Goal: Navigation & Orientation: Go to known website

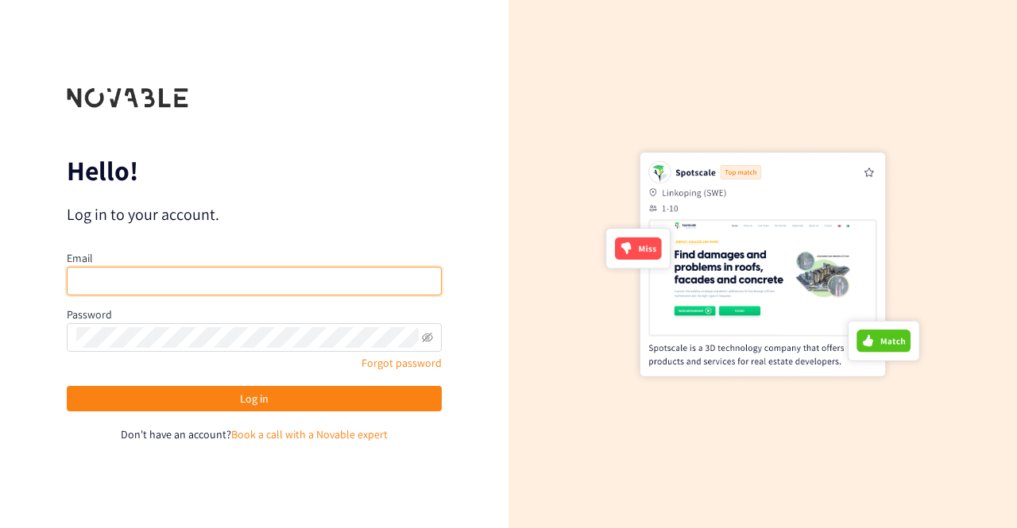
click at [210, 292] on input "email" at bounding box center [254, 281] width 375 height 29
type input "[PERSON_NAME][EMAIL_ADDRESS][DOMAIN_NAME]"
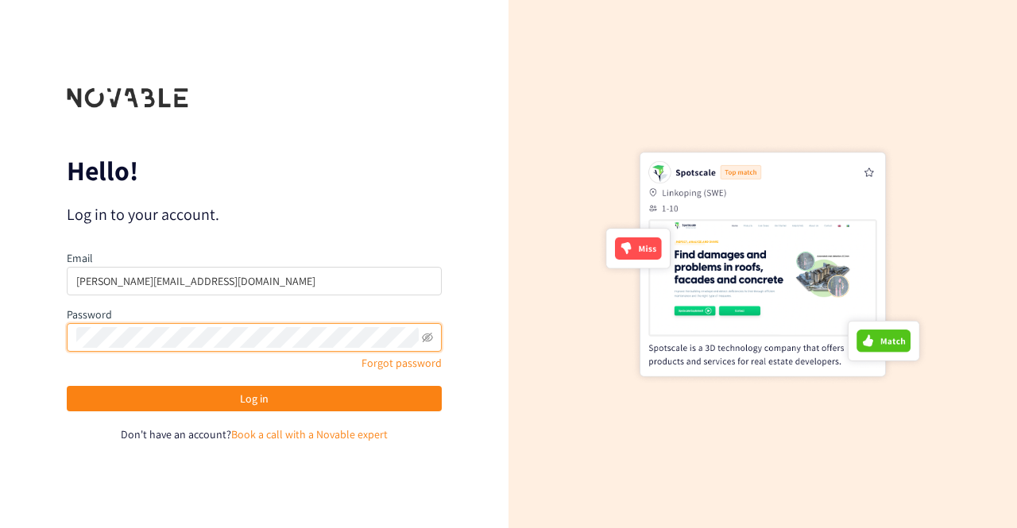
click at [67, 386] on button "Log in" at bounding box center [254, 398] width 375 height 25
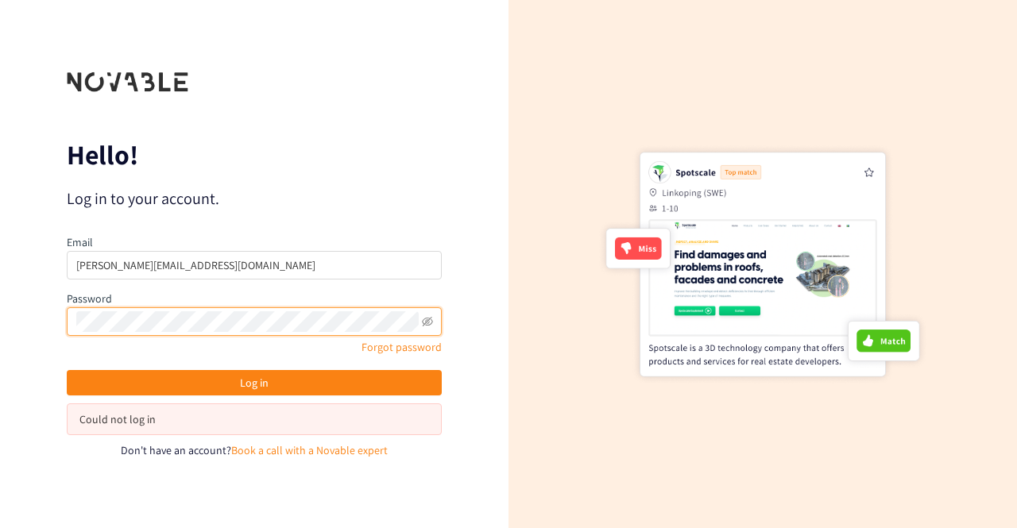
click at [429, 316] on icon "eye-invisible" at bounding box center [427, 321] width 11 height 11
click at [67, 370] on button "Log in" at bounding box center [254, 382] width 375 height 25
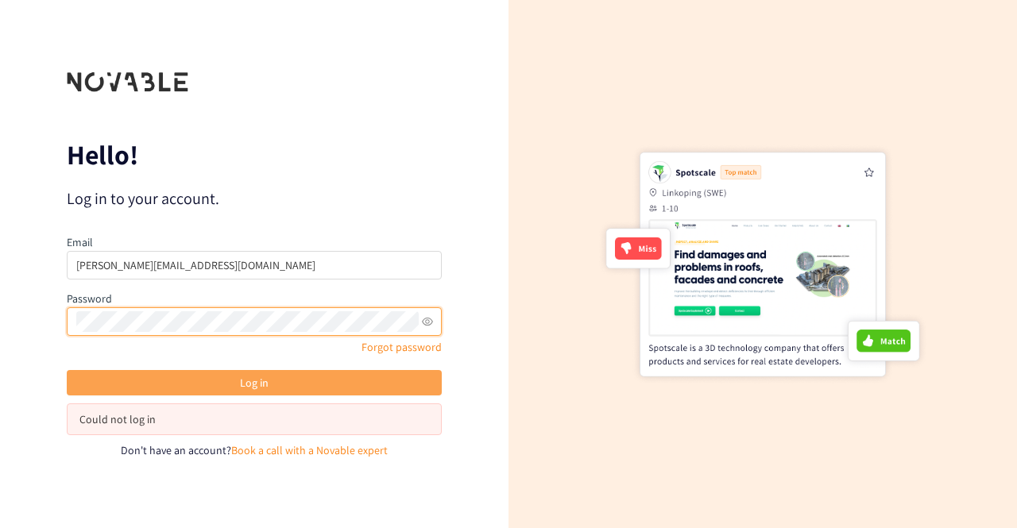
click at [237, 384] on button "Log in" at bounding box center [254, 382] width 375 height 25
